Goal: Task Accomplishment & Management: Use online tool/utility

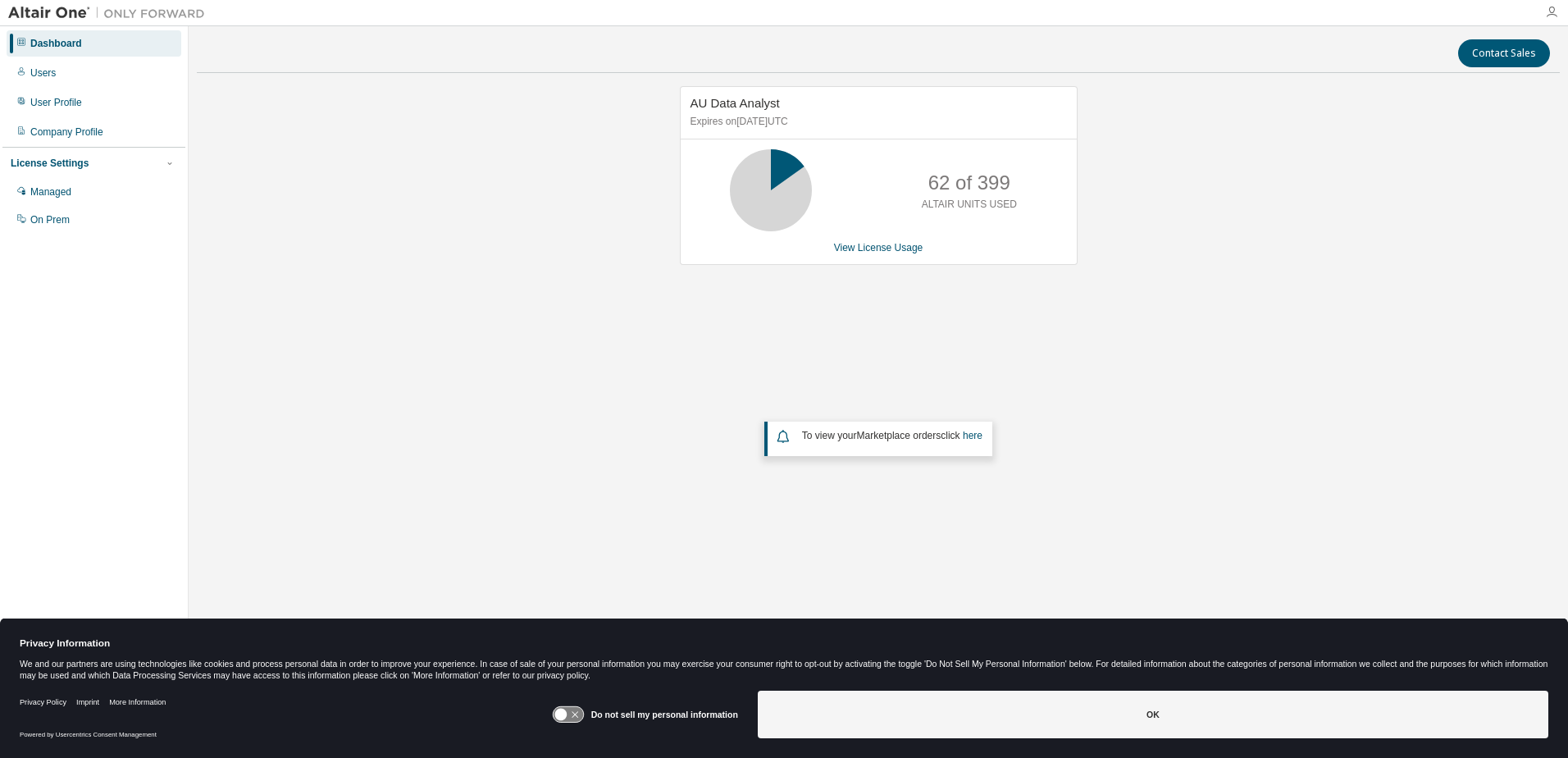
click at [1551, 18] on icon "button" at bounding box center [1551, 12] width 13 height 13
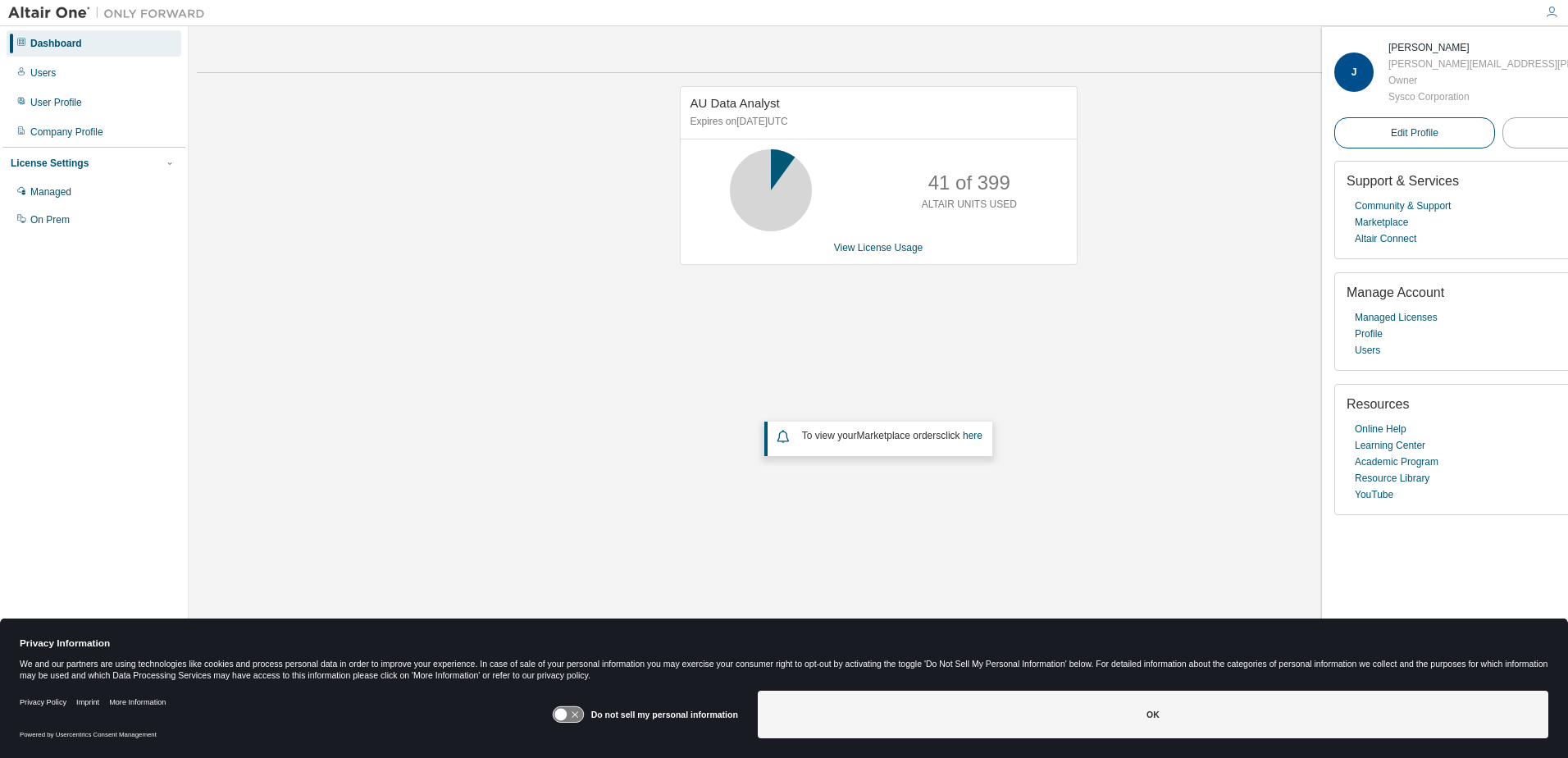
click at [1391, 133] on span "Edit Profile" at bounding box center [1415, 132] width 47 height 13
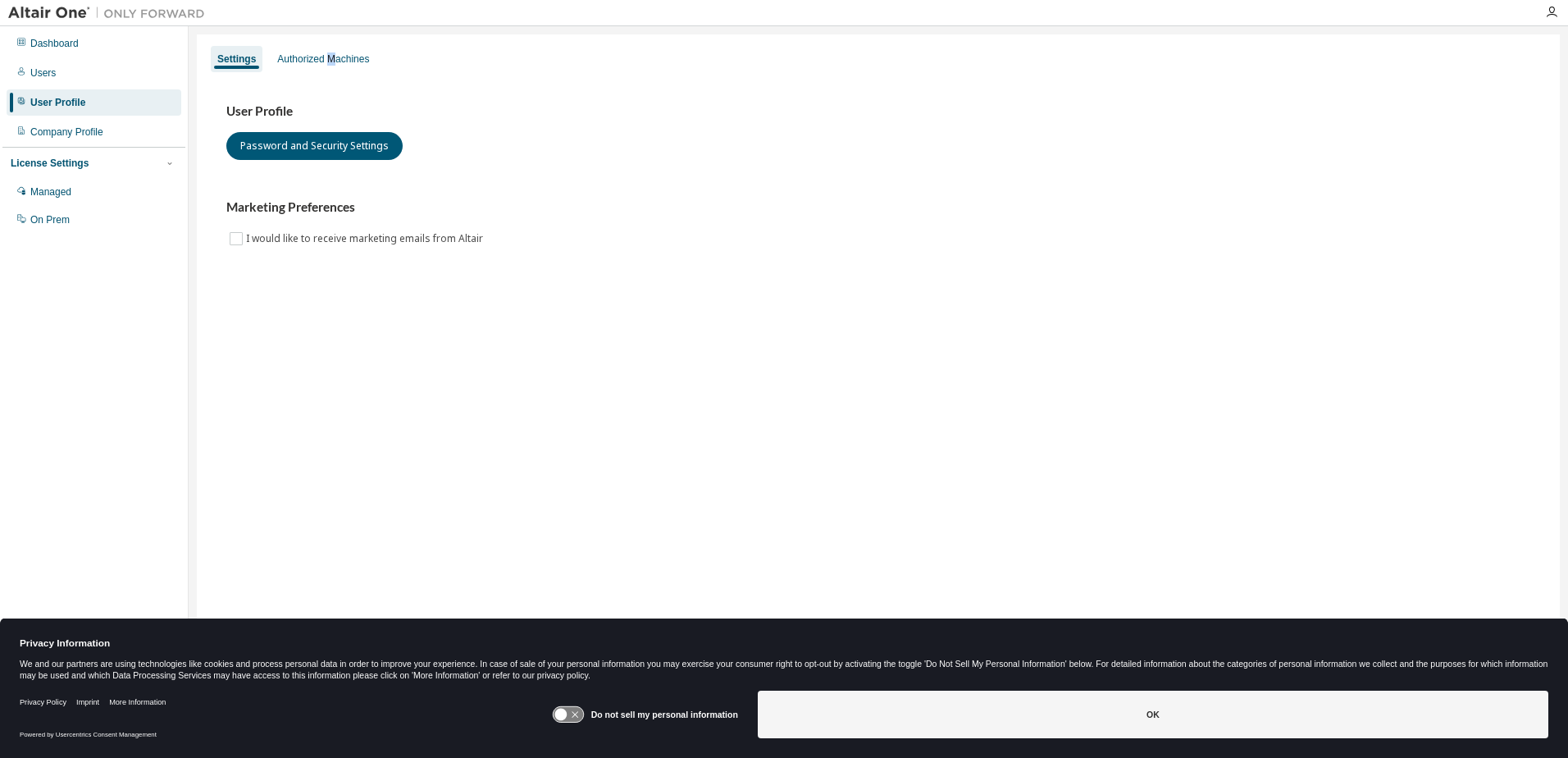
drag, startPoint x: 337, startPoint y: 58, endPoint x: 350, endPoint y: 72, distance: 19.1
click at [335, 58] on div "Authorized Machines" at bounding box center [322, 59] width 92 height 13
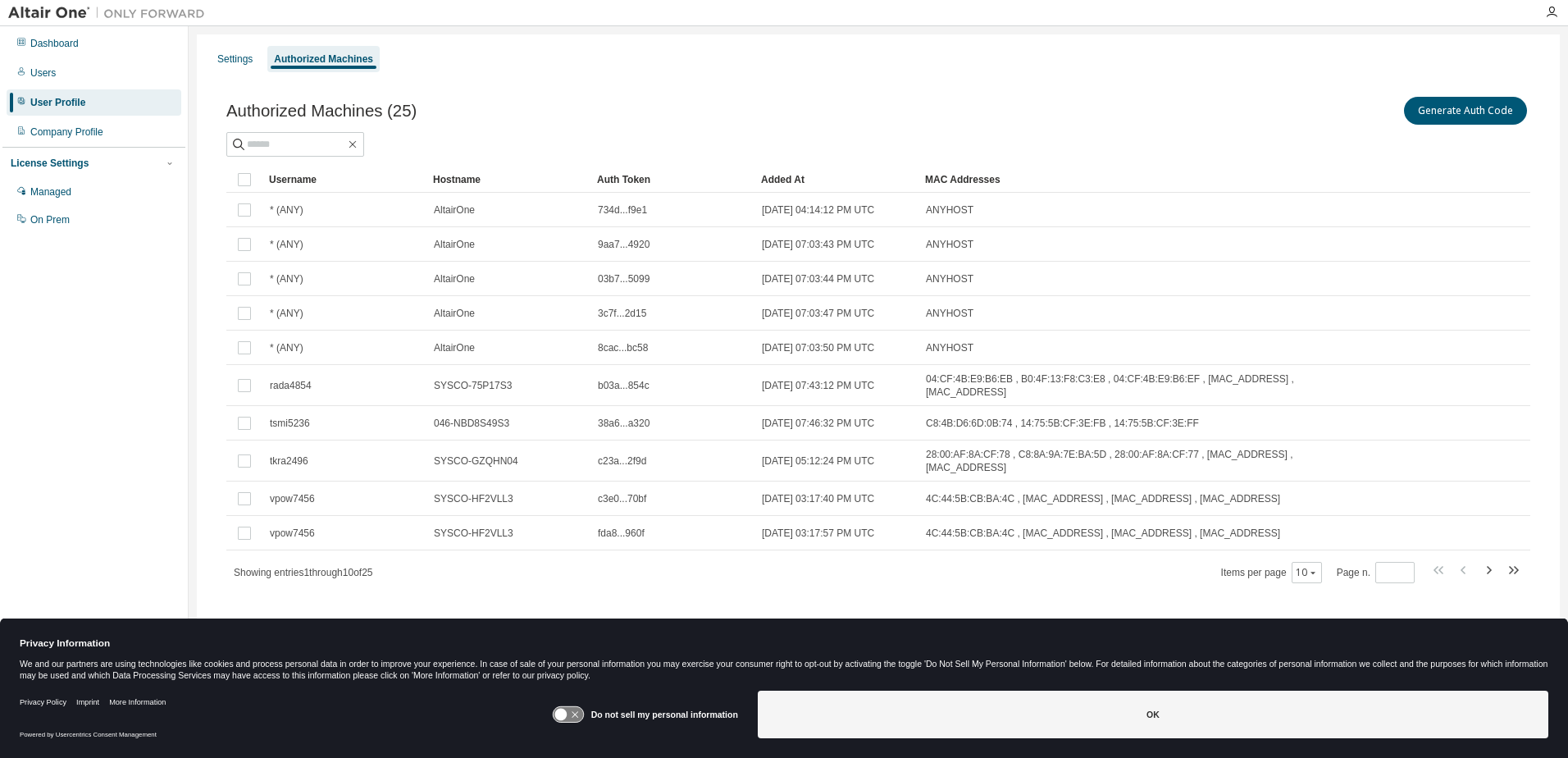
click at [1423, 125] on div "Generate Auth Code" at bounding box center [1204, 110] width 652 height 34
click at [1487, 113] on button "Generate Auth Code" at bounding box center [1466, 110] width 123 height 28
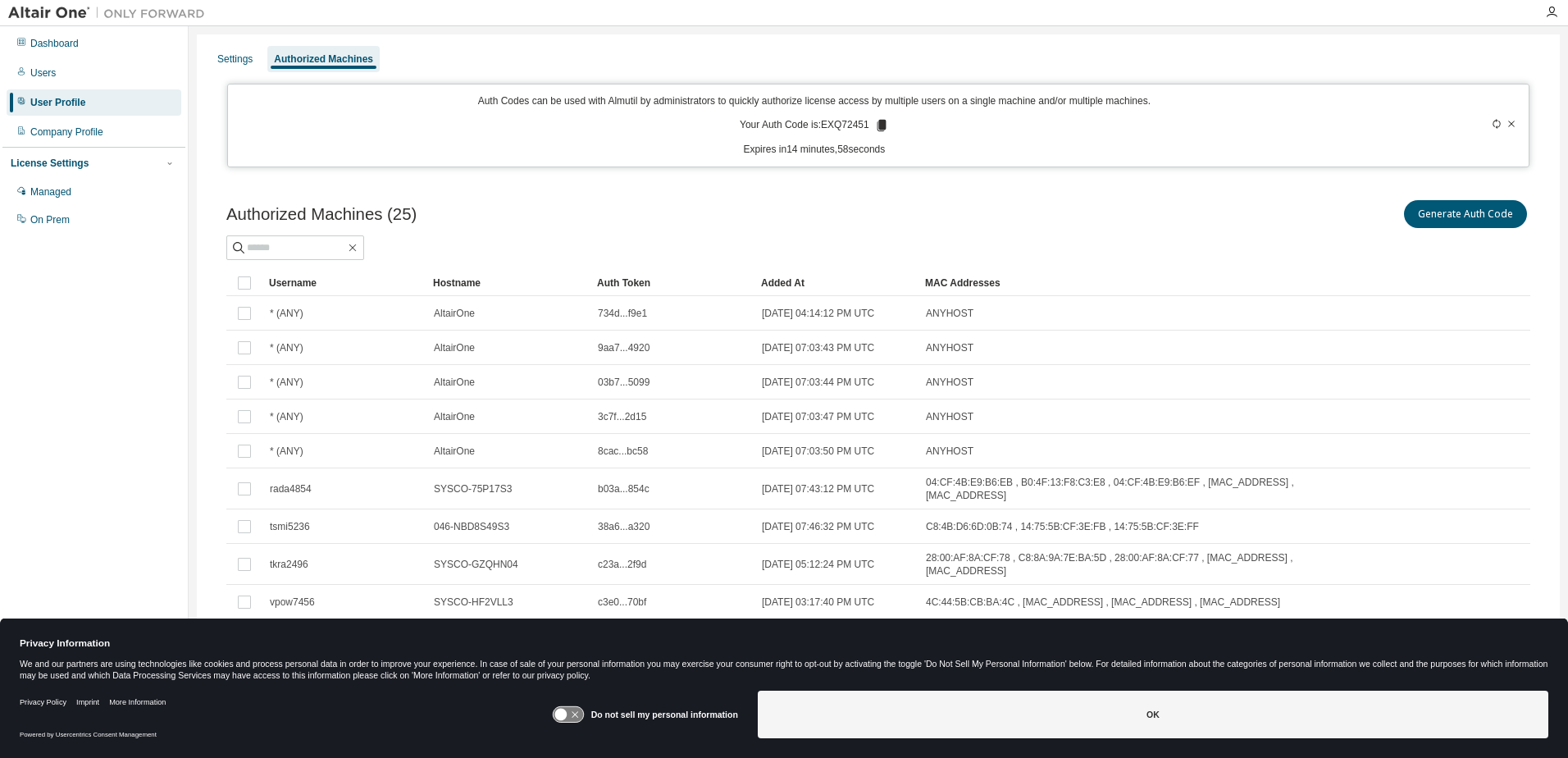
drag, startPoint x: 900, startPoint y: 152, endPoint x: 730, endPoint y: 124, distance: 172.3
click at [730, 124] on div "Auth Codes can be used with Almutil by administrators to quickly authorize lice…" at bounding box center [814, 125] width 1154 height 62
copy div "Your Auth Code is: EXQ72451 Expires in 14 minutes, 58 seconds"
